Goal: Task Accomplishment & Management: Manage account settings

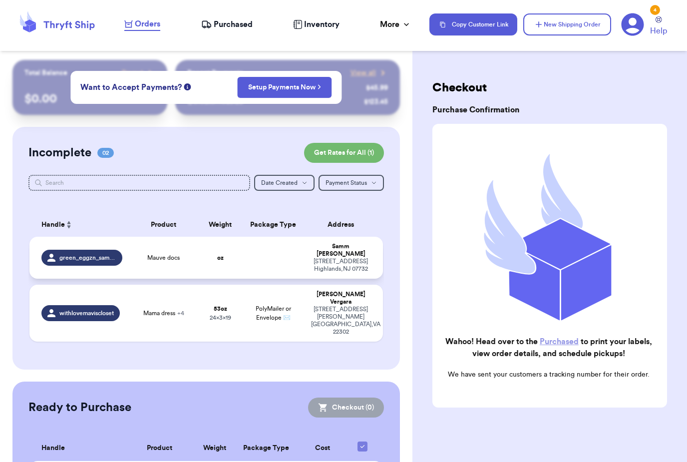
click at [259, 261] on td at bounding box center [273, 258] width 63 height 42
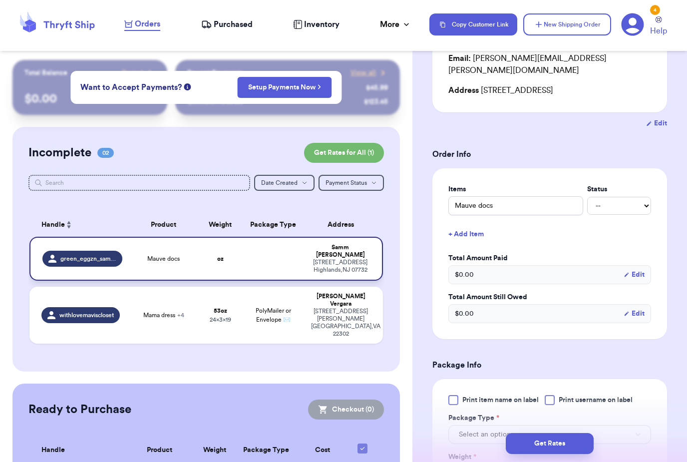
scroll to position [139, 0]
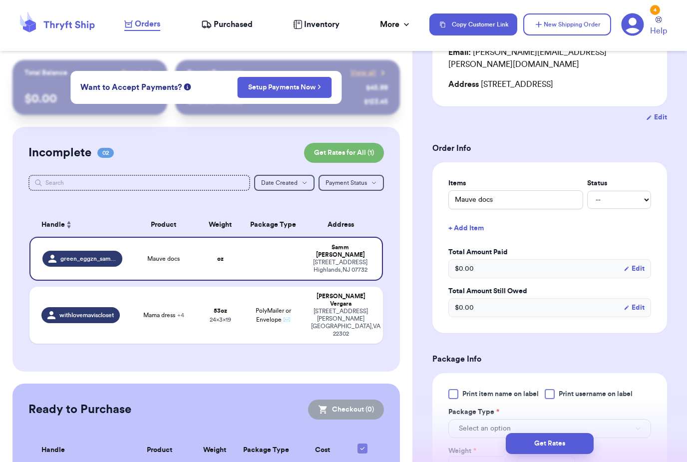
click at [467, 222] on button "+ Add Item" at bounding box center [549, 228] width 211 height 22
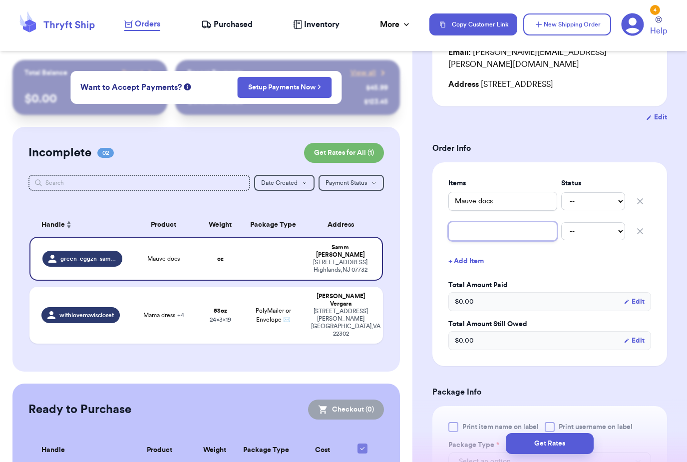
click at [517, 222] on input "text" at bounding box center [502, 231] width 109 height 19
type input "G"
type input "Gr"
type input "Gre"
type input "Gree"
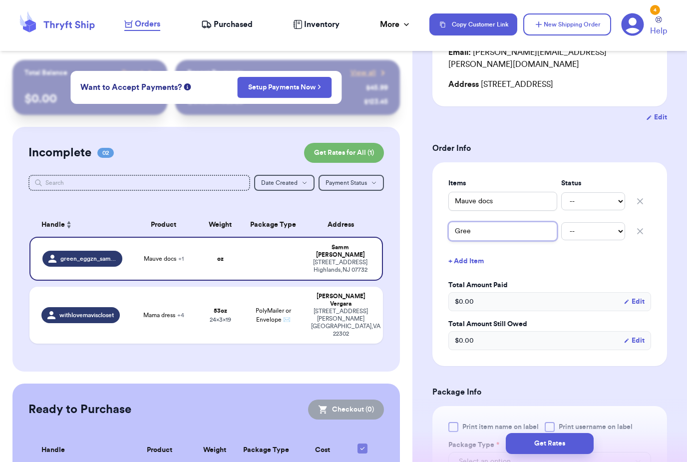
type input "Green"
type input "Green/"
type input "Green/t"
type input "Green/ta"
type input "Green/tan"
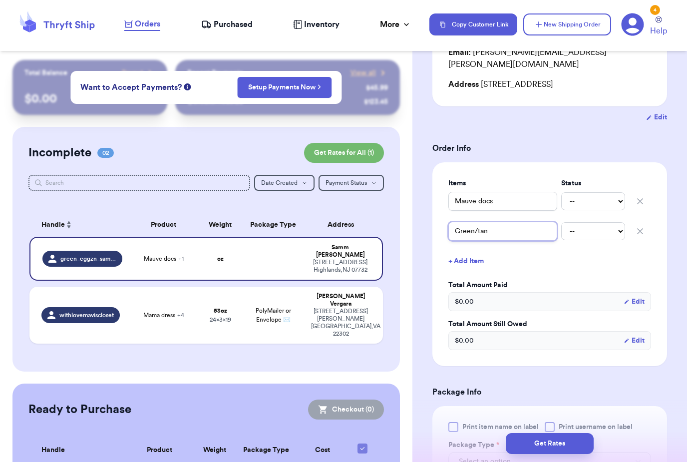
type input "Green/tan"
type input "Green/tan u"
type input "Green/tan ug"
type input "Green/tan ugg"
type input "Green/tan uggs"
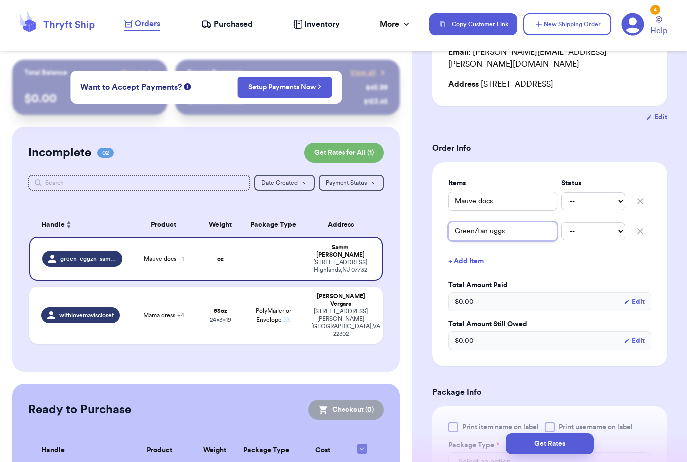
type input "Green/tan uggs"
click at [476, 251] on button "+ Add Item" at bounding box center [549, 261] width 211 height 22
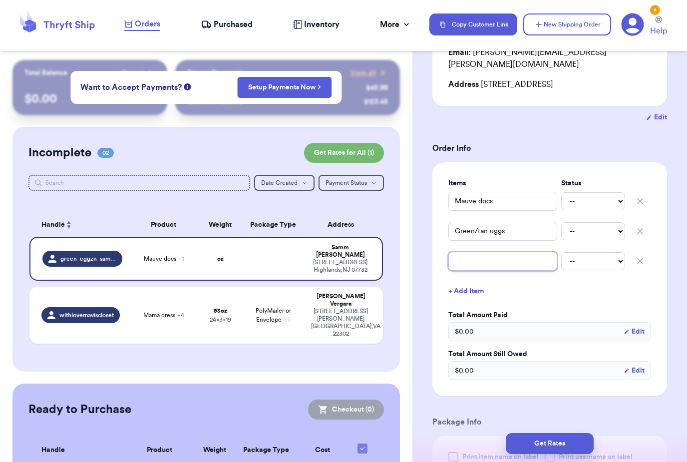
click at [506, 251] on input "text" at bounding box center [502, 260] width 109 height 19
type input "R"
type input "Re"
type input "Red"
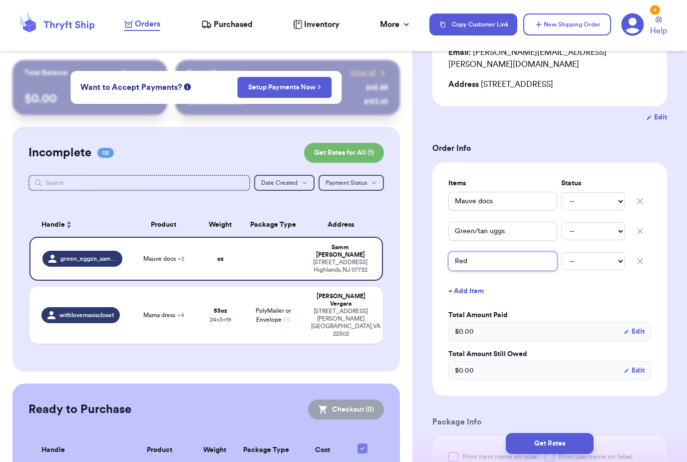
type input "Red m"
type input "Red ma"
type input "Red mar"
type input "Red mary"
type input "Red Mary"
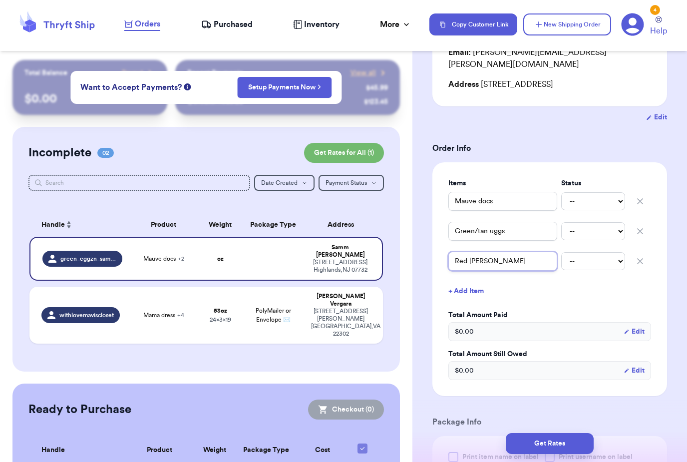
type input "Red Mary"
type input "Red Mary j"
type input "Red Mary ja"
type input "Red Mary jan"
type input "Red Mary jane"
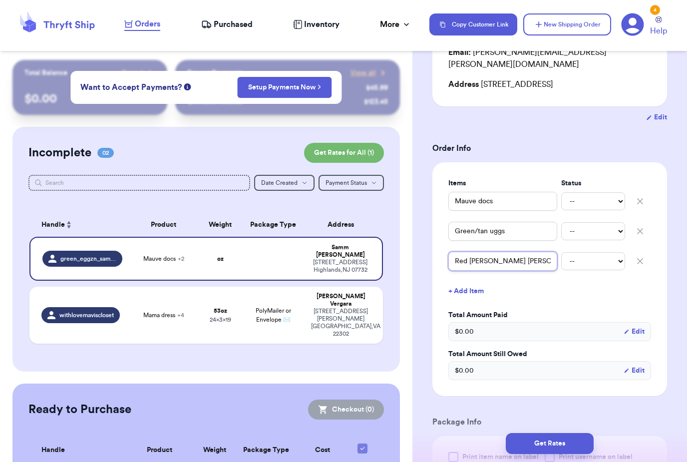
type input "Red Mary janes"
type input "Red Mary Jane’s"
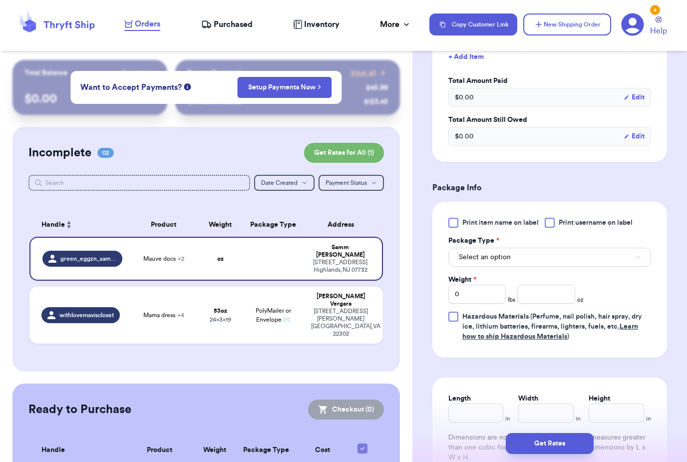
scroll to position [379, 0]
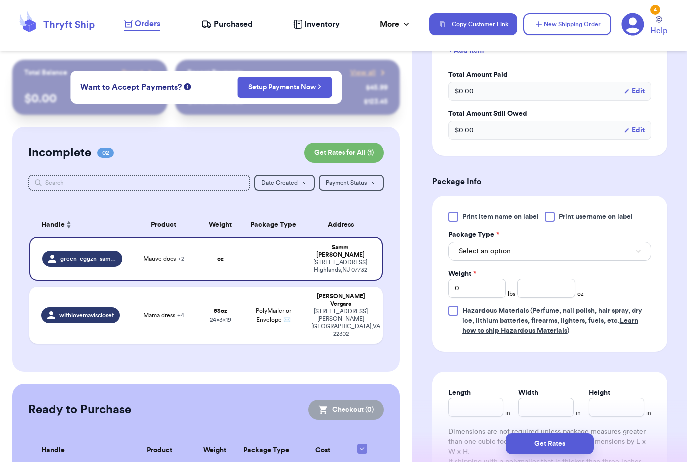
type input "Red Mary Jane’s"
click at [521, 212] on span "Print item name on label" at bounding box center [500, 217] width 76 height 10
click at [0, 0] on input "Print item name on label" at bounding box center [0, 0] width 0 height 0
click at [606, 212] on span "Print username on label" at bounding box center [595, 217] width 74 height 10
click at [0, 0] on input "Print username on label" at bounding box center [0, 0] width 0 height 0
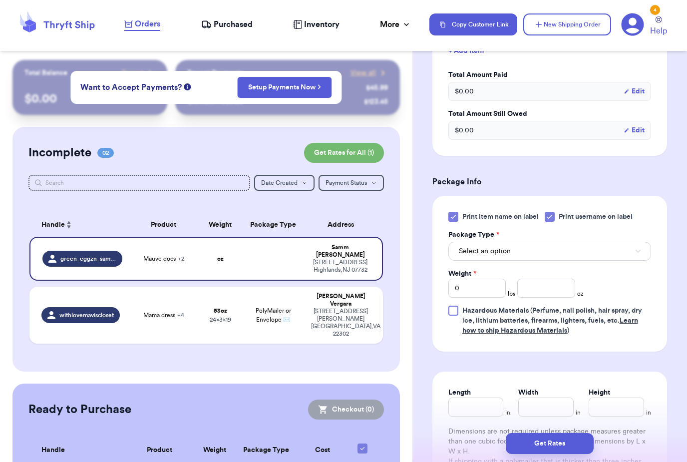
click at [554, 244] on button "Select an option" at bounding box center [549, 251] width 203 height 19
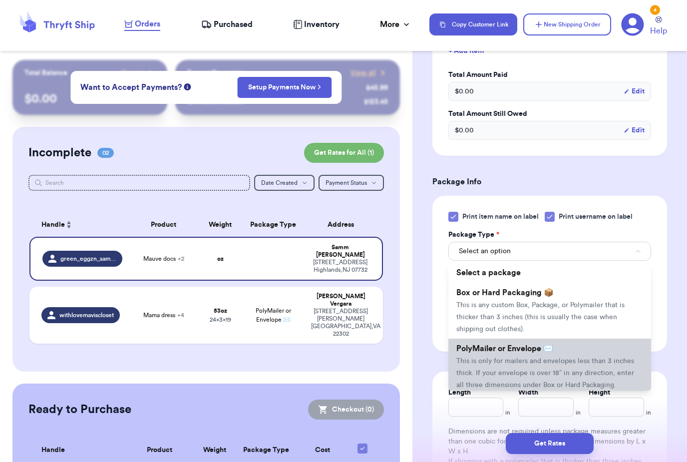
click at [517, 362] on span "This is only for mailers and envelopes less than 3 inches thick. If your envelo…" at bounding box center [545, 372] width 178 height 31
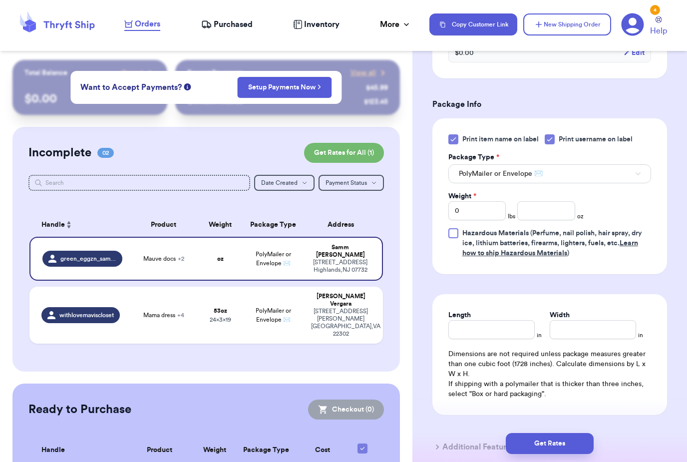
scroll to position [458, 0]
click at [484, 205] on input "0" at bounding box center [476, 209] width 57 height 19
type input "02"
type input "0"
type input "2"
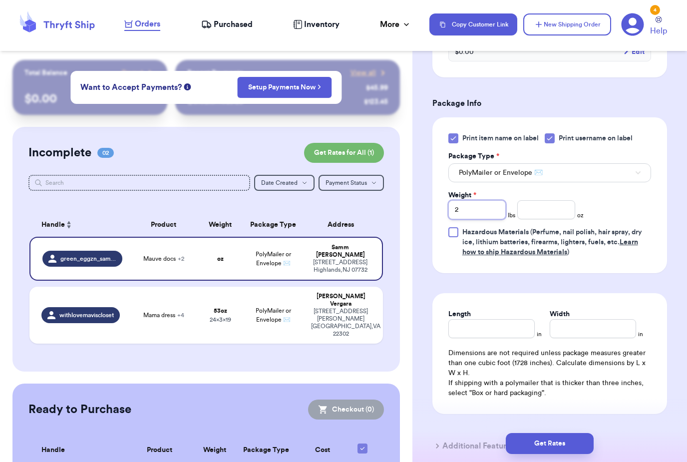
type input "2"
click at [555, 205] on input "number" at bounding box center [545, 209] width 57 height 19
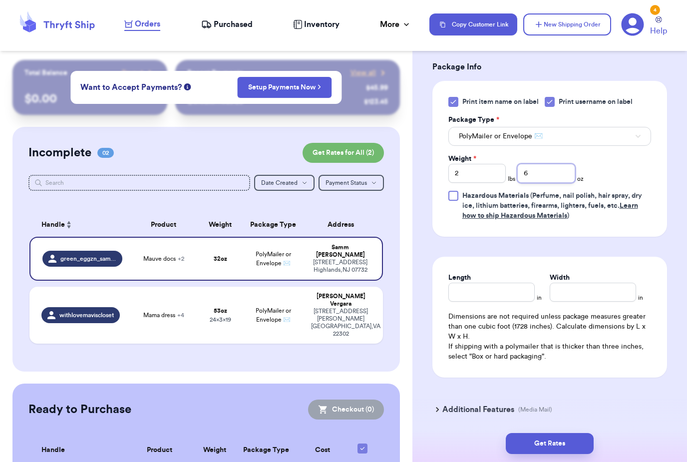
scroll to position [519, 0]
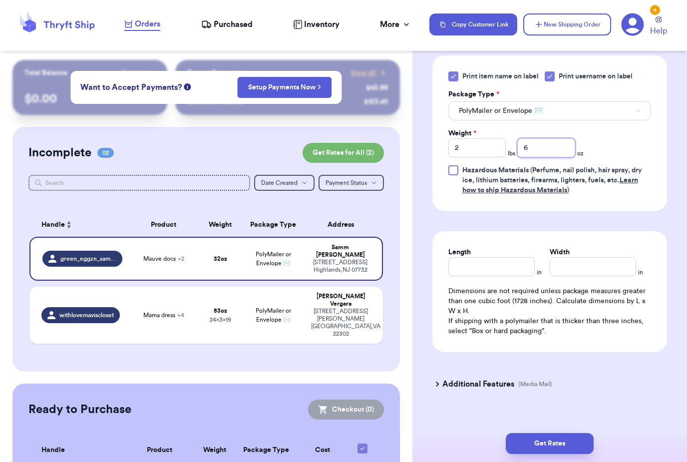
type input "6"
click at [510, 257] on input "Length" at bounding box center [491, 266] width 86 height 19
type input "12"
click at [584, 262] on input "Width *" at bounding box center [592, 266] width 86 height 19
type input "14"
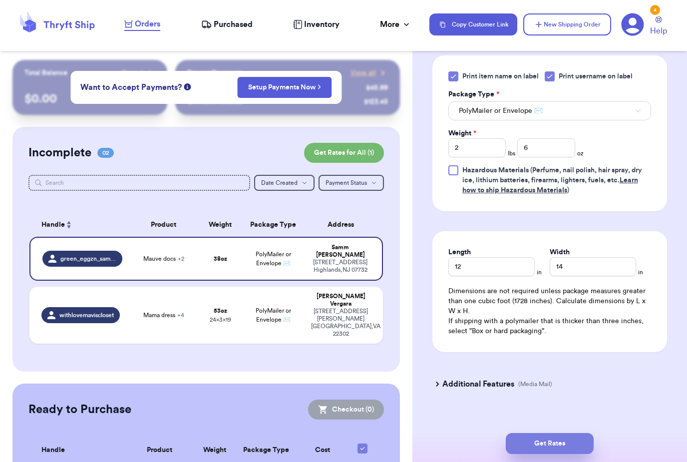
click at [572, 433] on button "Get Rates" at bounding box center [549, 443] width 88 height 21
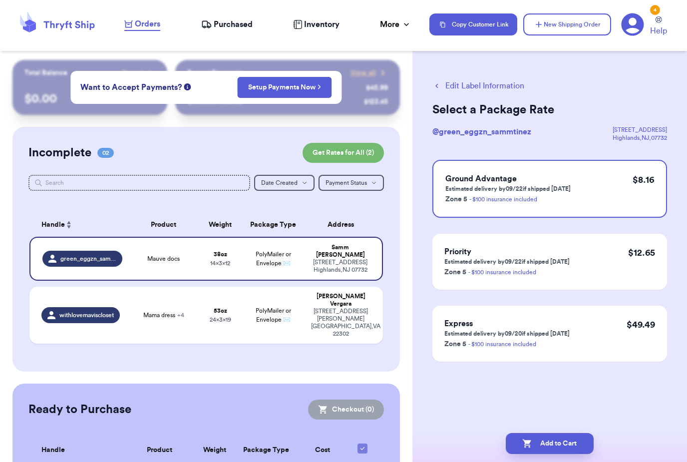
scroll to position [0, 0]
click at [553, 433] on button "Add to Cart" at bounding box center [549, 443] width 88 height 21
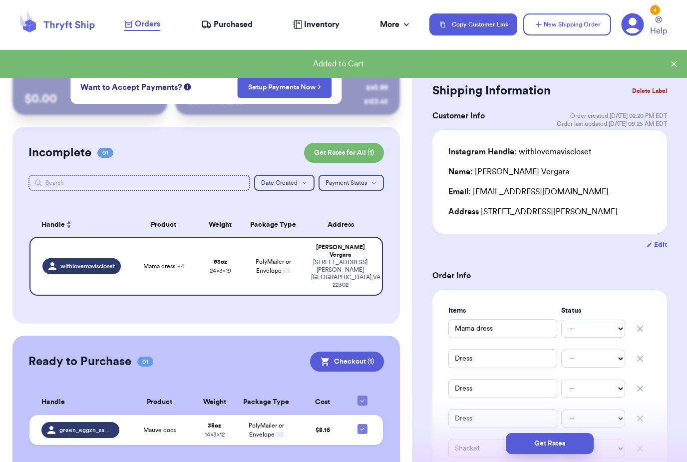
checkbox input "true"
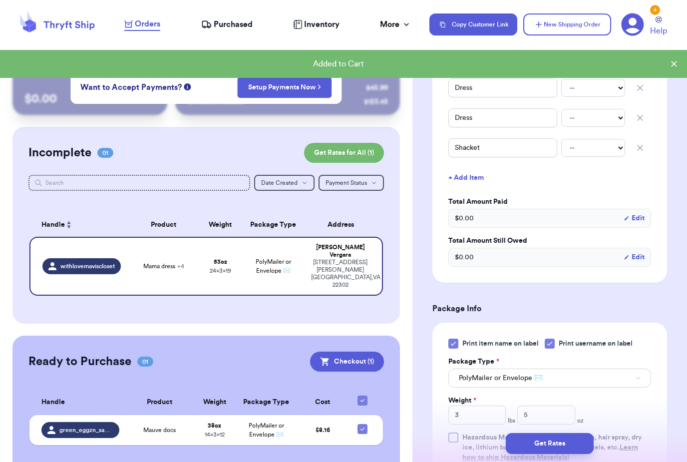
scroll to position [301, 0]
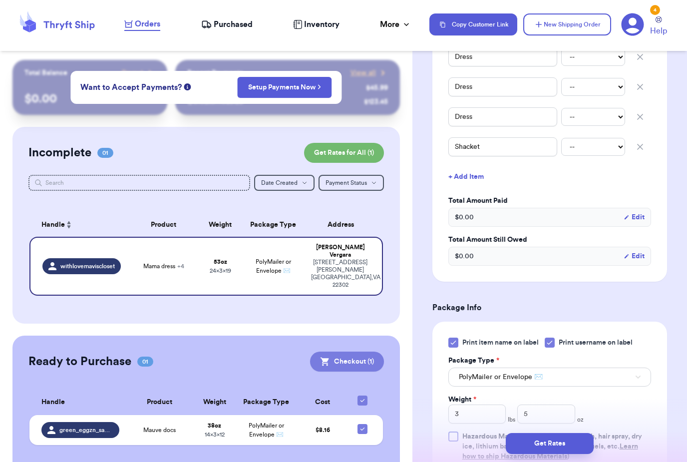
click at [363, 351] on button "Checkout ( 1 )" at bounding box center [347, 361] width 74 height 20
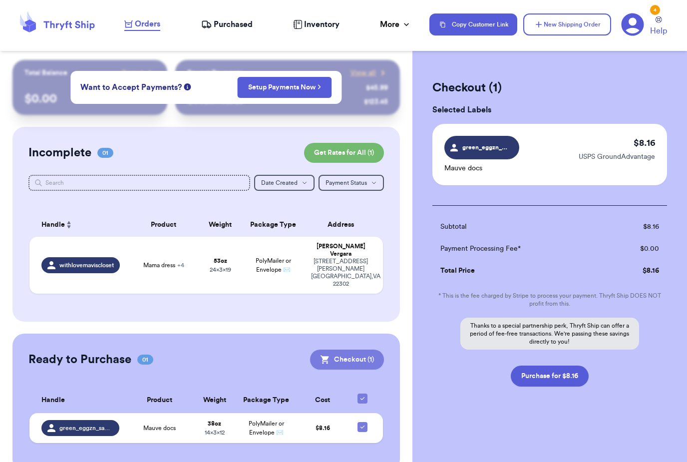
scroll to position [0, 0]
click at [557, 375] on button "Purchase for $8.16" at bounding box center [549, 375] width 78 height 21
checkbox input "false"
checkbox input "true"
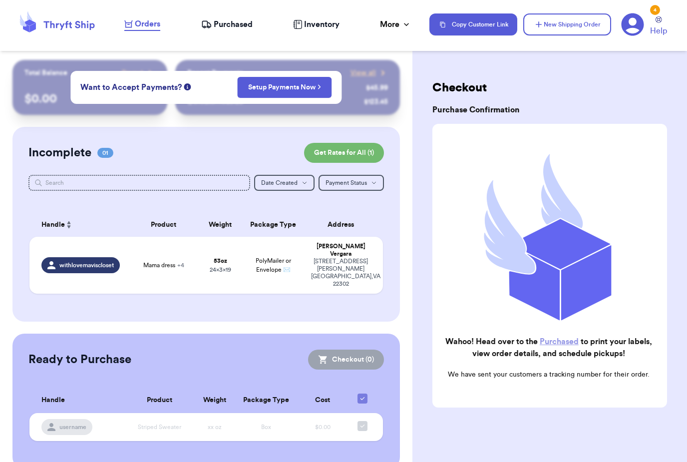
click at [237, 29] on span "Purchased" at bounding box center [233, 24] width 39 height 12
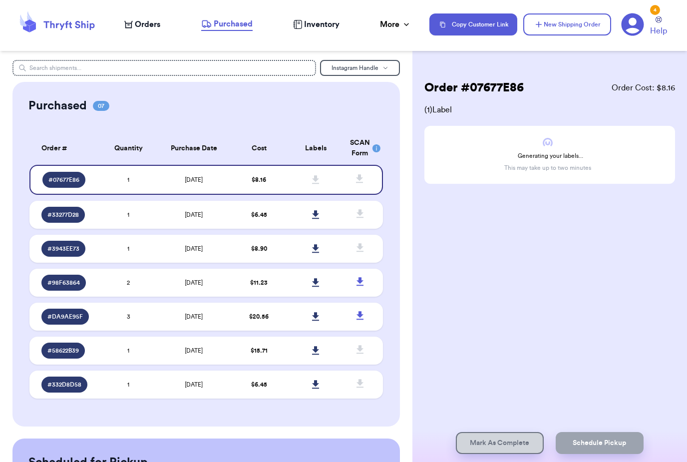
click at [319, 58] on div "Instagram Handle Purchased 07 Order # Qty Labels SCAN # 07677E86 1 # 33277D28 1…" at bounding box center [206, 231] width 412 height 462
click at [316, 55] on div "Instagram Handle Purchased 07 Order # Qty Labels SCAN # 07677E86 1 # 33277D28 1…" at bounding box center [206, 231] width 412 height 462
click at [321, 61] on button "Instagram Handle" at bounding box center [360, 68] width 80 height 16
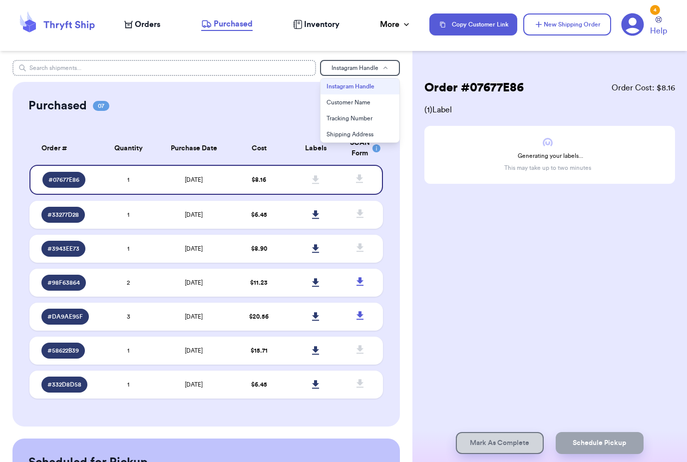
click at [246, 62] on input "text" at bounding box center [163, 68] width 303 height 16
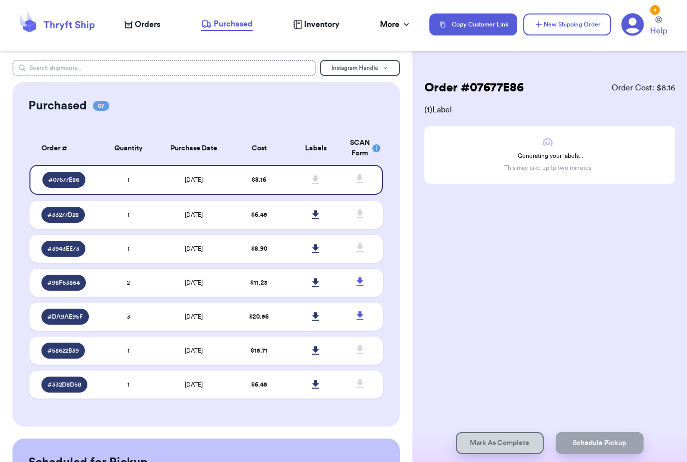
scroll to position [32, 0]
click at [327, 29] on span "Inventory" at bounding box center [321, 24] width 35 height 12
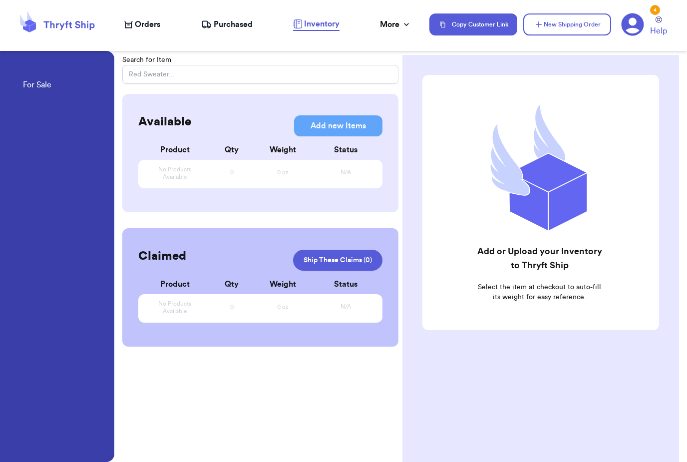
click at [327, 27] on span "Inventory" at bounding box center [321, 24] width 35 height 12
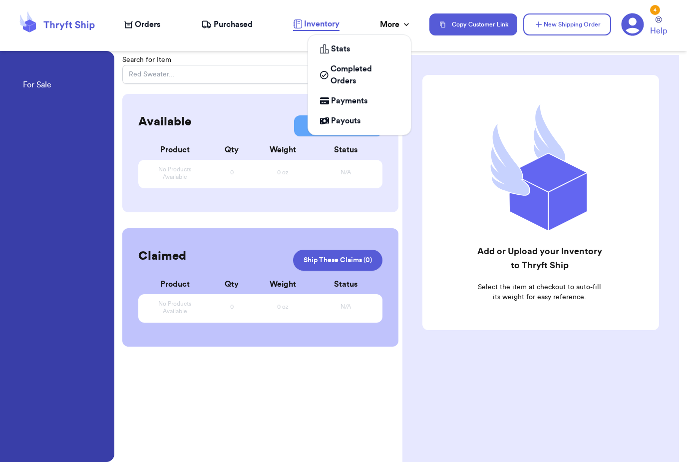
click at [399, 28] on div "More" at bounding box center [395, 24] width 31 height 12
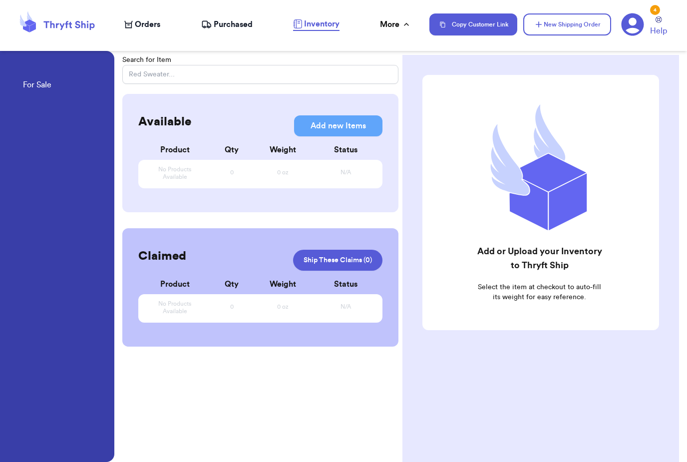
click at [338, 29] on span "Inventory" at bounding box center [321, 24] width 35 height 12
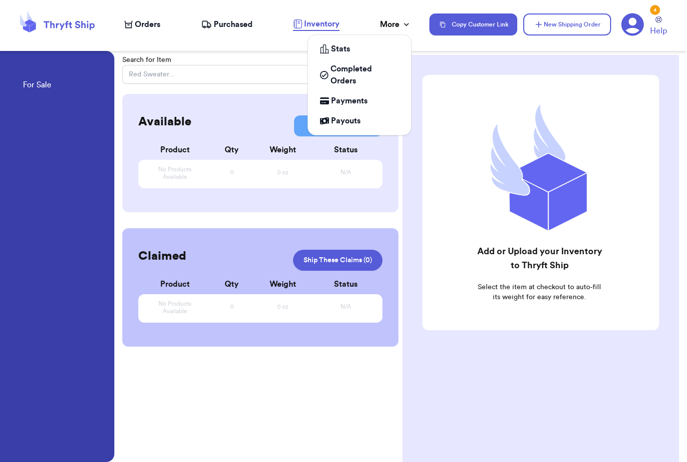
click at [407, 24] on icon at bounding box center [406, 24] width 10 height 10
click at [359, 75] on span "Completed Orders" at bounding box center [364, 75] width 68 height 24
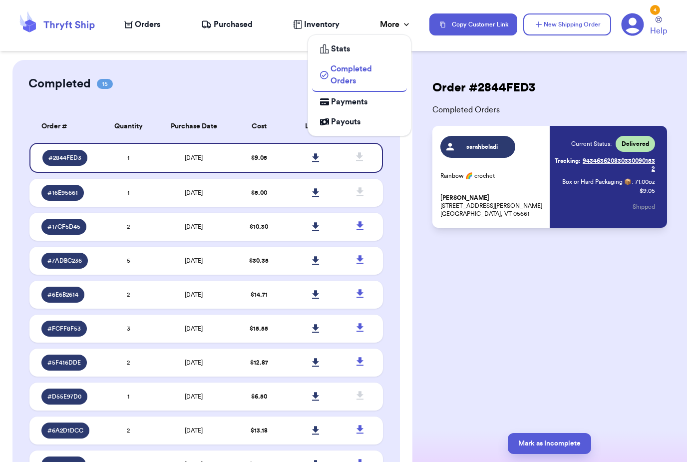
click at [326, 64] on div "Completed Orders" at bounding box center [359, 75] width 79 height 24
click at [374, 46] on div "Stats" at bounding box center [359, 49] width 79 height 12
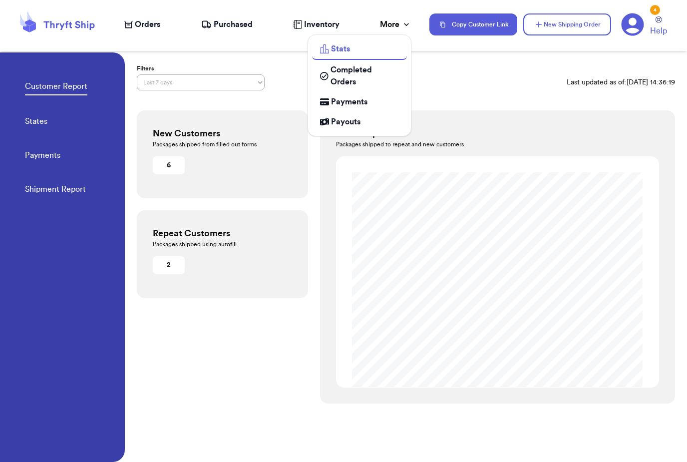
click at [332, 61] on link "Completed Orders" at bounding box center [359, 76] width 95 height 32
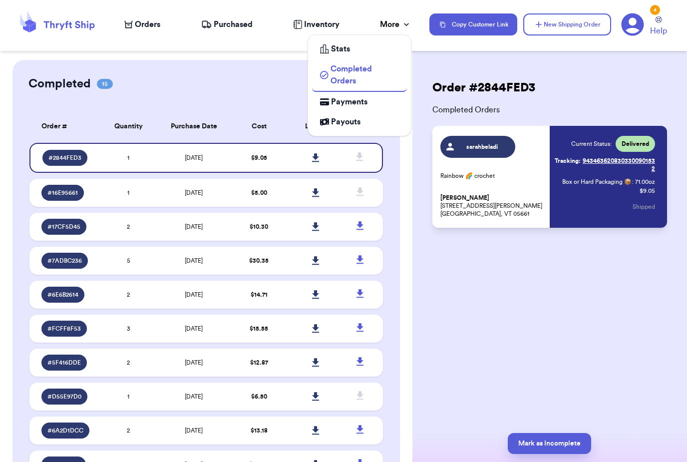
click at [319, 59] on link "Completed Orders" at bounding box center [359, 75] width 95 height 33
click at [310, 56] on ul "Stats Completed Orders Payments Payouts" at bounding box center [359, 85] width 104 height 102
click at [405, 57] on link "Stats" at bounding box center [359, 49] width 95 height 20
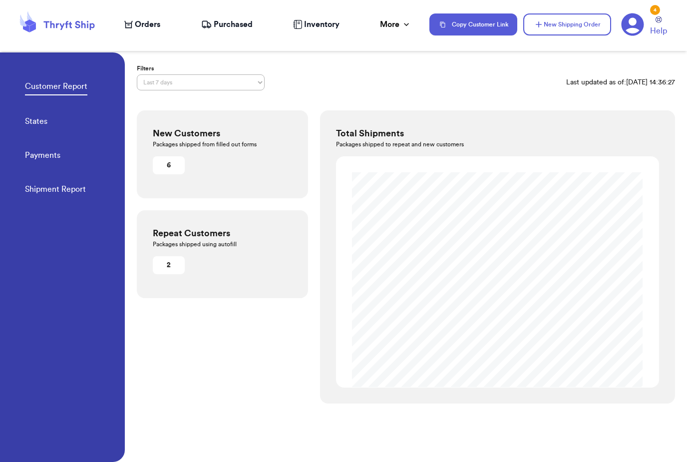
click at [254, 175] on div "New Customers Packages shipped from filled out forms 6" at bounding box center [222, 154] width 171 height 88
click at [227, 24] on span "Purchased" at bounding box center [233, 24] width 39 height 12
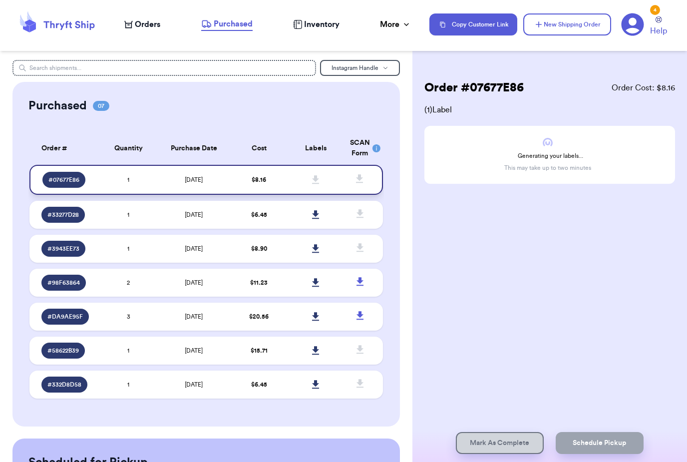
click at [317, 184] on icon at bounding box center [315, 179] width 7 height 8
click at [337, 220] on td at bounding box center [315, 215] width 56 height 28
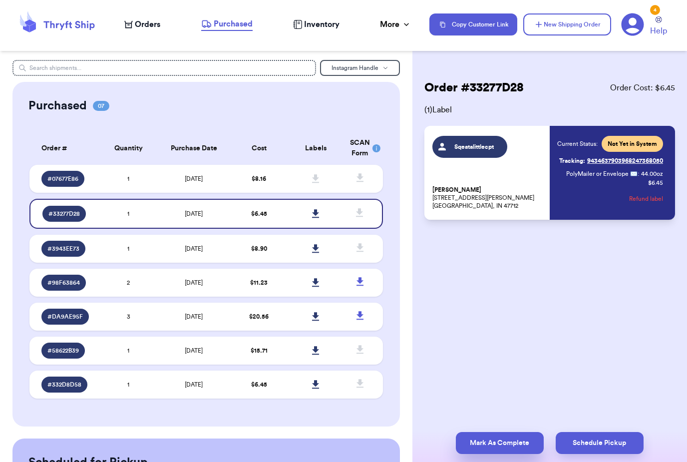
click at [511, 432] on button "Mark As Complete" at bounding box center [500, 443] width 88 height 22
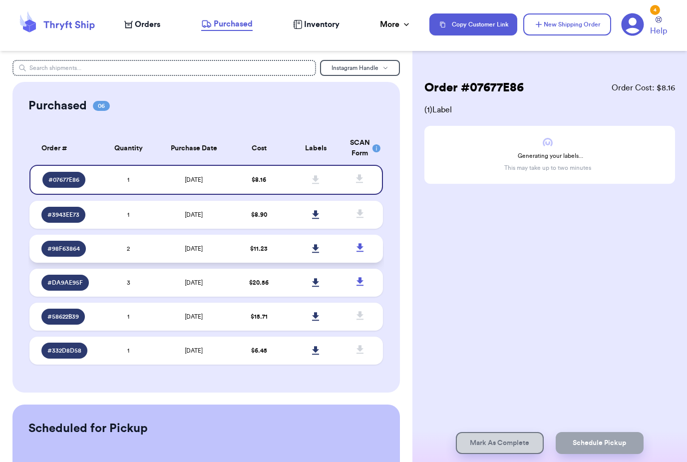
click at [335, 242] on td at bounding box center [315, 249] width 56 height 28
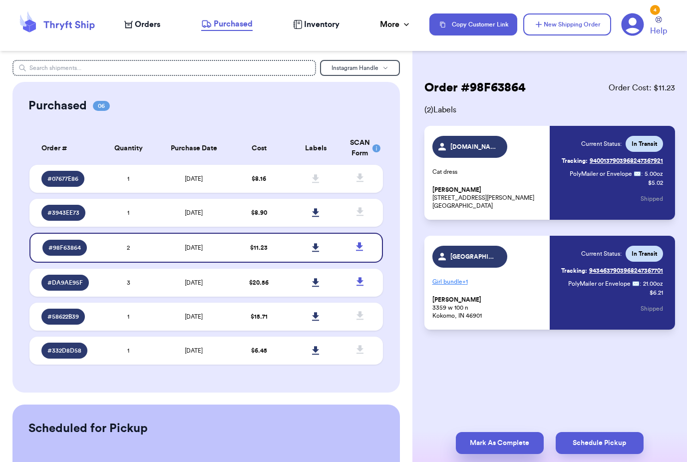
click at [506, 432] on button "Mark As Complete" at bounding box center [500, 443] width 88 height 22
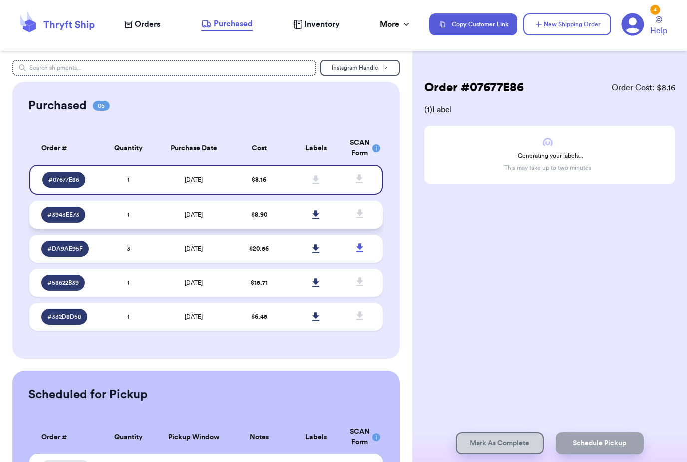
click at [338, 220] on td at bounding box center [315, 215] width 56 height 28
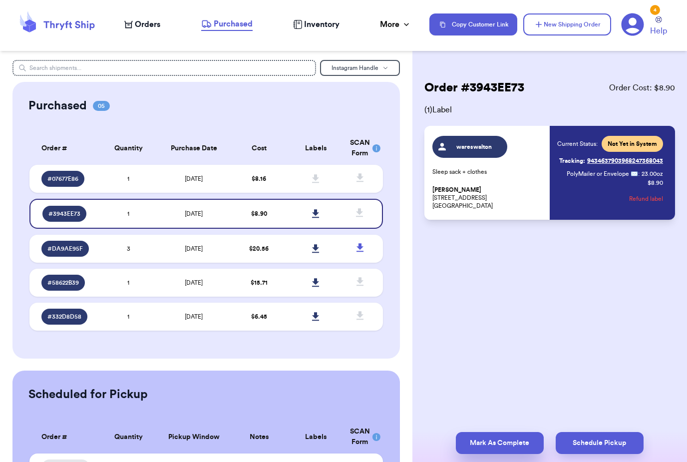
click at [514, 432] on button "Mark As Complete" at bounding box center [500, 443] width 88 height 22
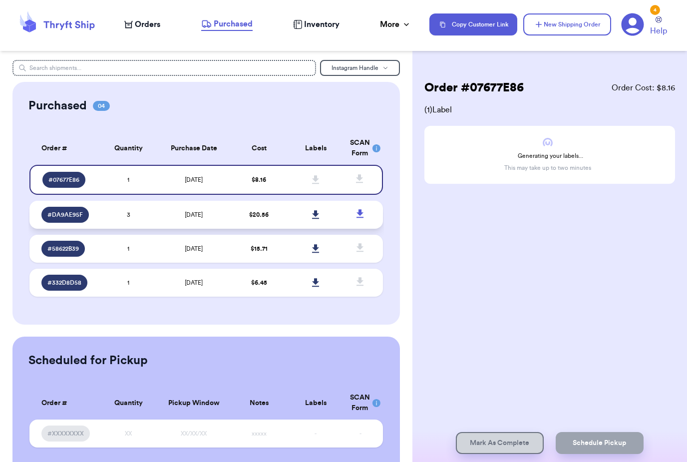
click at [326, 215] on link at bounding box center [315, 215] width 22 height 22
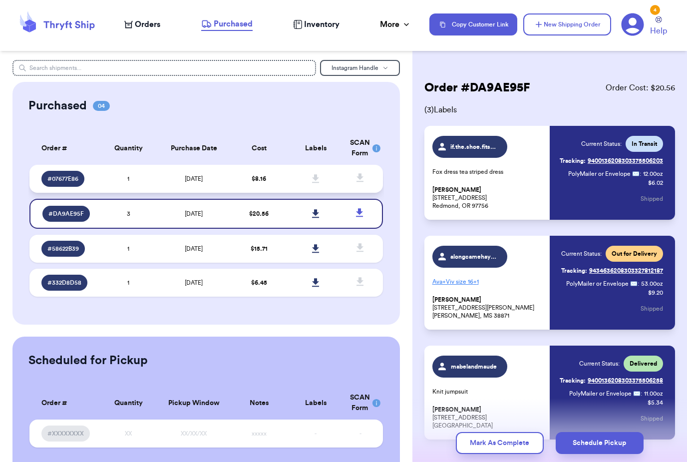
click at [319, 183] on icon at bounding box center [315, 178] width 7 height 9
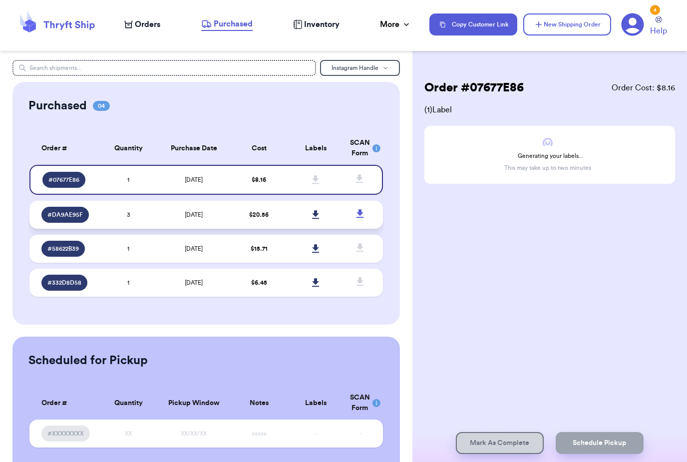
click at [288, 226] on td at bounding box center [315, 215] width 56 height 28
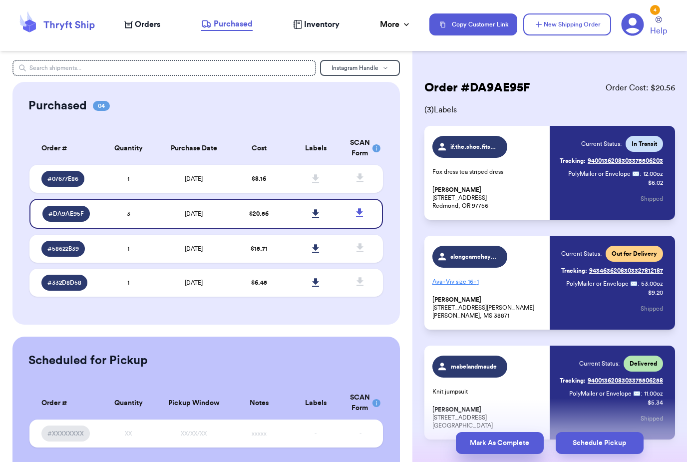
click at [505, 432] on button "Mark As Complete" at bounding box center [500, 443] width 88 height 22
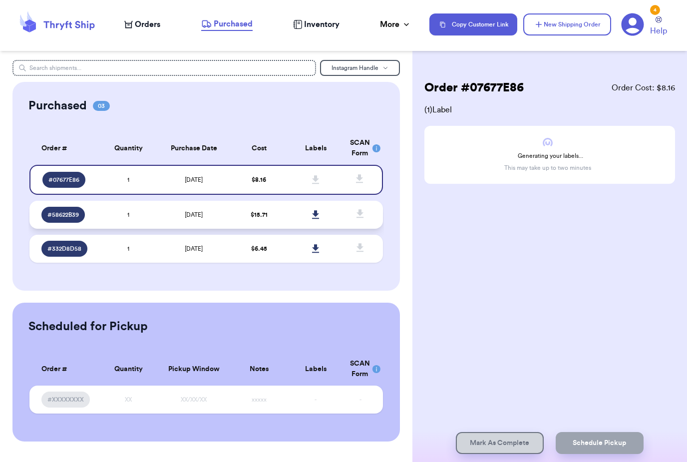
click at [326, 211] on link at bounding box center [315, 215] width 22 height 22
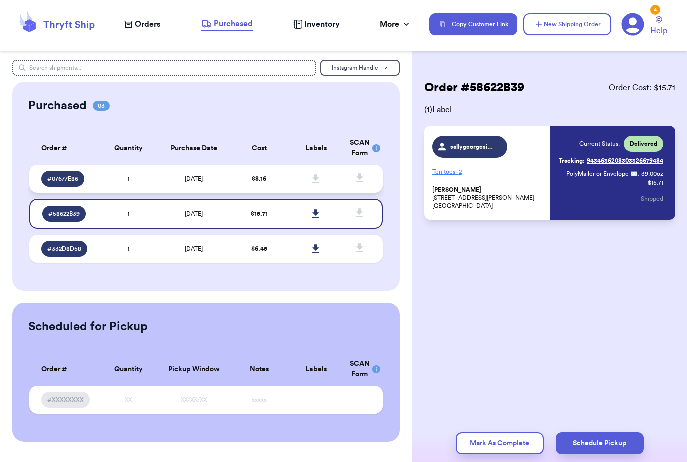
click at [317, 181] on icon at bounding box center [315, 178] width 7 height 9
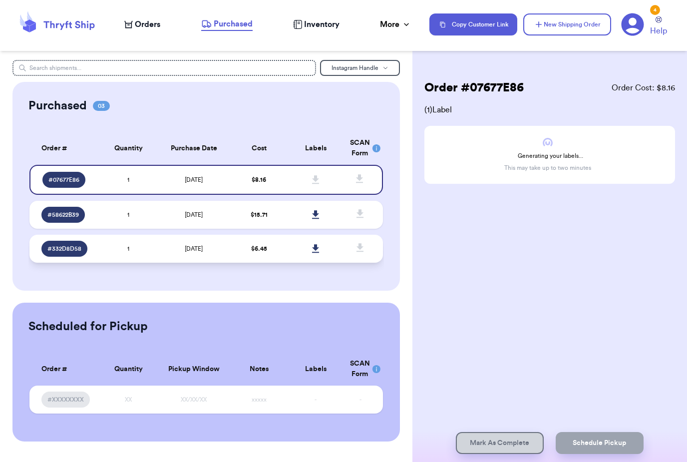
click at [332, 261] on td at bounding box center [315, 249] width 56 height 28
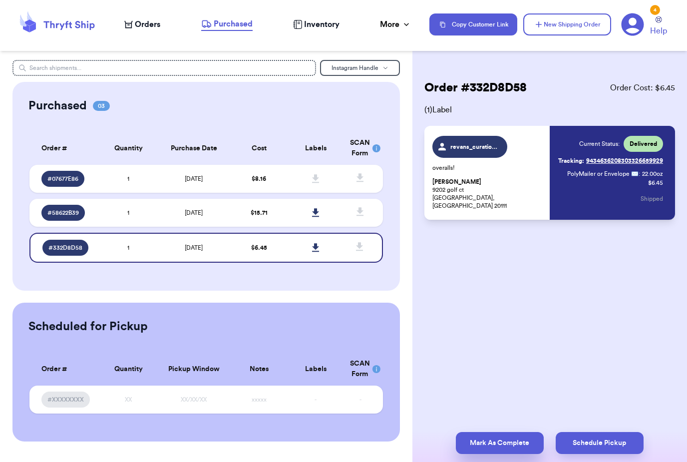
click at [519, 432] on button "Mark As Complete" at bounding box center [500, 443] width 88 height 22
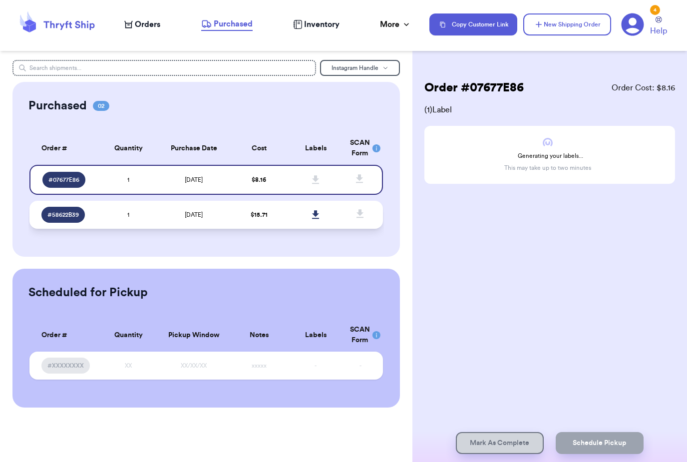
click at [333, 217] on td at bounding box center [315, 215] width 56 height 28
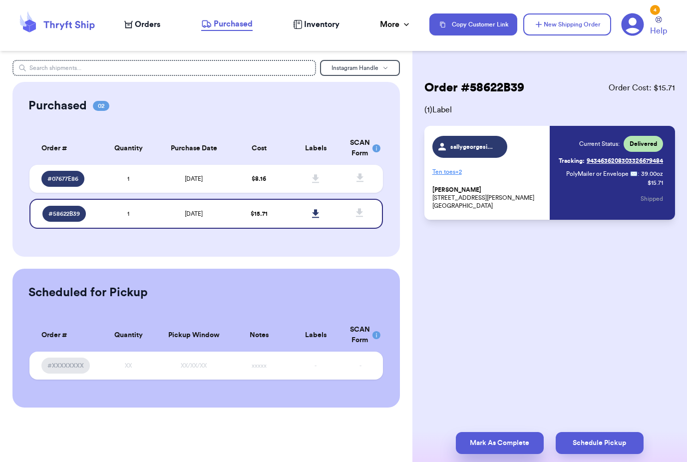
click at [513, 433] on button "Mark As Complete" at bounding box center [500, 443] width 88 height 22
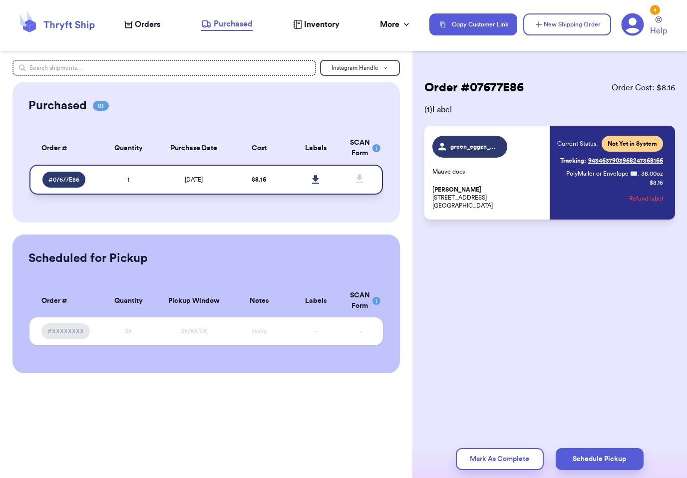
click at [312, 183] on icon at bounding box center [315, 179] width 7 height 9
